Goal: Book appointment/travel/reservation

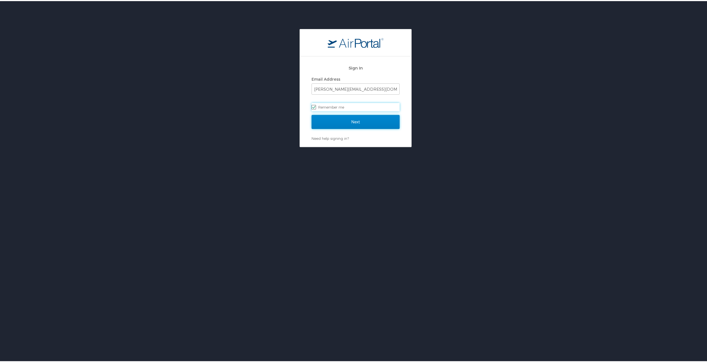
click at [392, 120] on input "Next" at bounding box center [356, 121] width 88 height 14
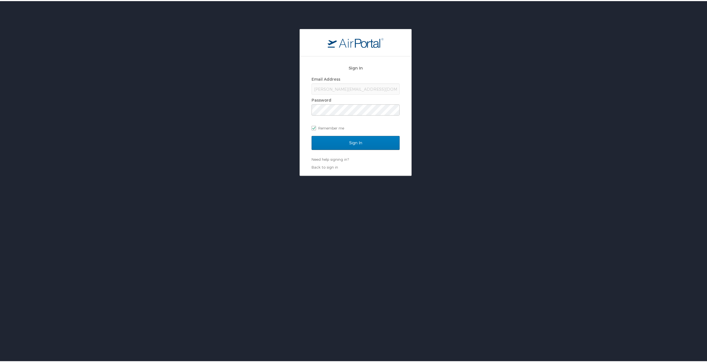
click at [385, 149] on div "Sign In" at bounding box center [356, 145] width 88 height 21
click at [384, 139] on input "Sign In" at bounding box center [356, 142] width 88 height 14
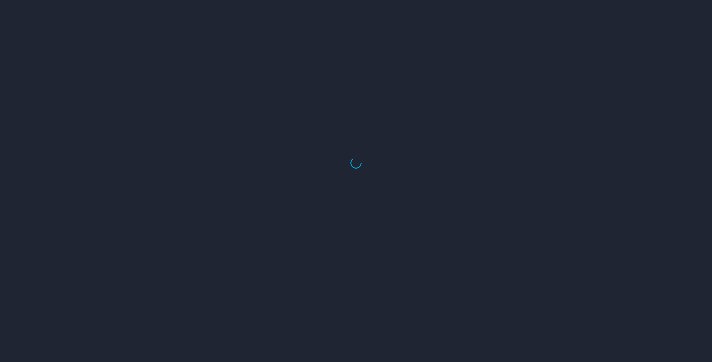
select select "US"
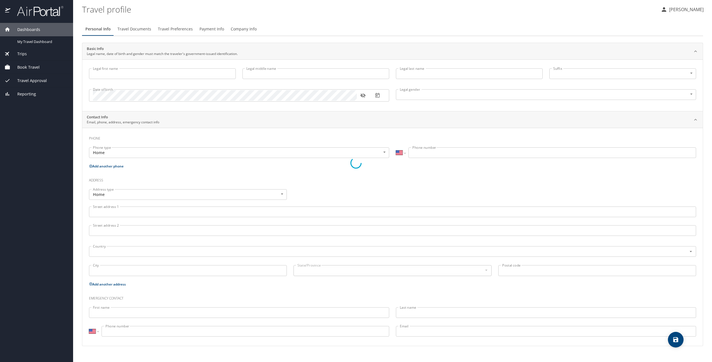
type input "Stephen"
type input "Brandon"
type input "Spake"
type input "Male"
type input "Heather"
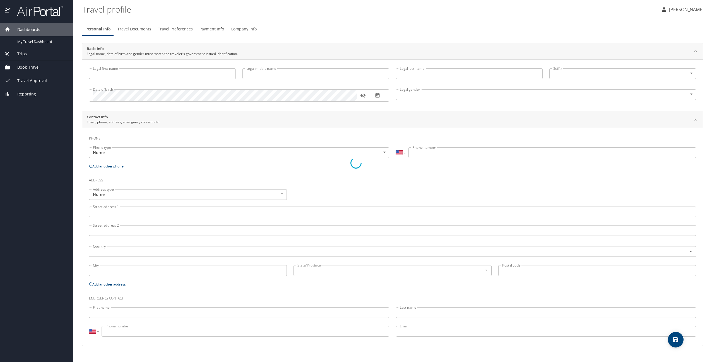
type input "Spake"
type input "(706) 506-6545"
type input "itsbetterwithheather@gmail.com"
select select "US"
select select "SI"
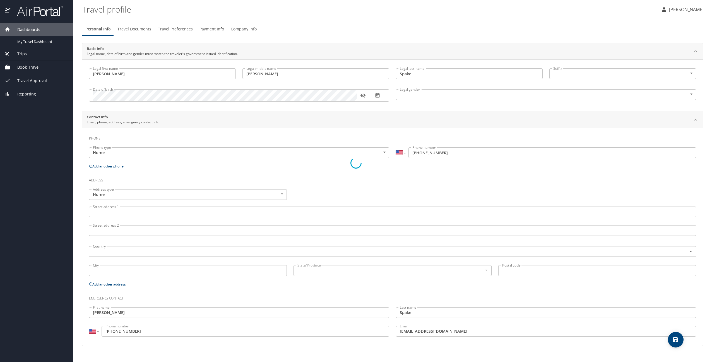
select select "US"
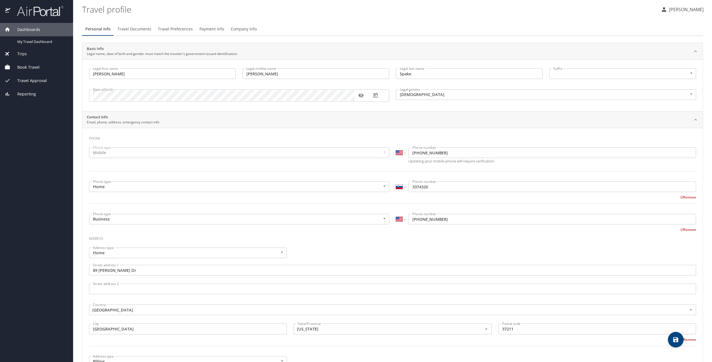
click at [37, 68] on span "Book Travel" at bounding box center [24, 67] width 29 height 6
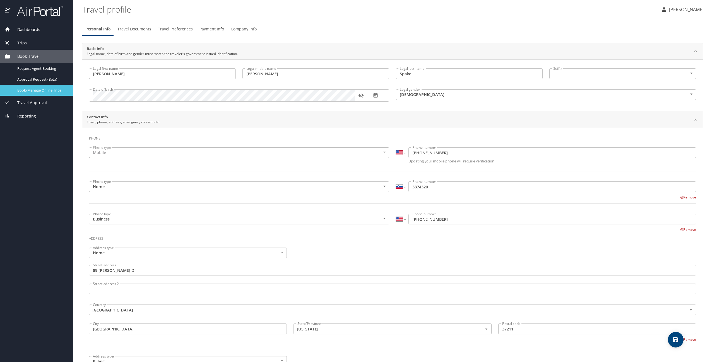
click at [55, 88] on span "Book/Manage Online Trips" at bounding box center [41, 90] width 49 height 5
